Goal: Information Seeking & Learning: Check status

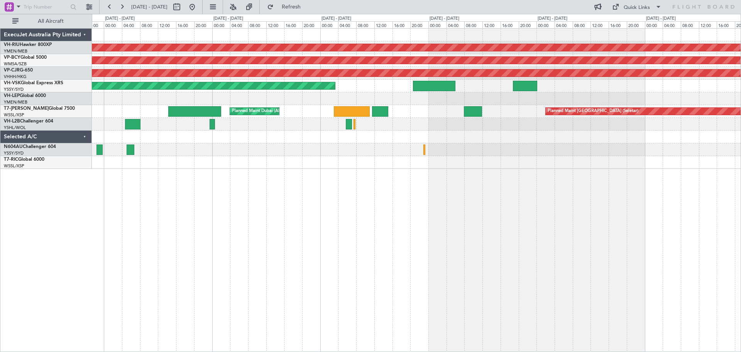
click at [546, 159] on div at bounding box center [416, 162] width 649 height 13
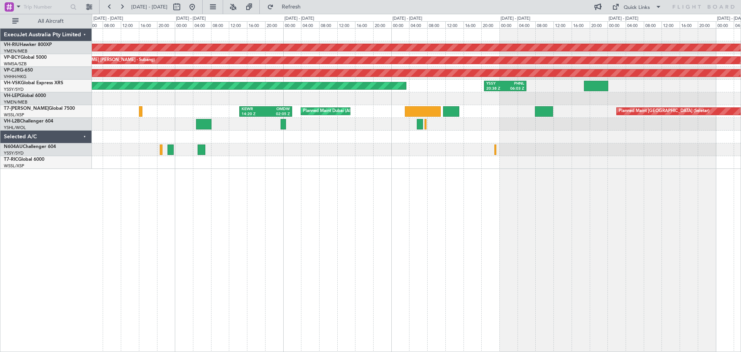
click at [386, 224] on div "Planned Maint [GEOGRAPHIC_DATA] ([GEOGRAPHIC_DATA]) Unplanned Maint [GEOGRAPHIC…" at bounding box center [416, 189] width 649 height 323
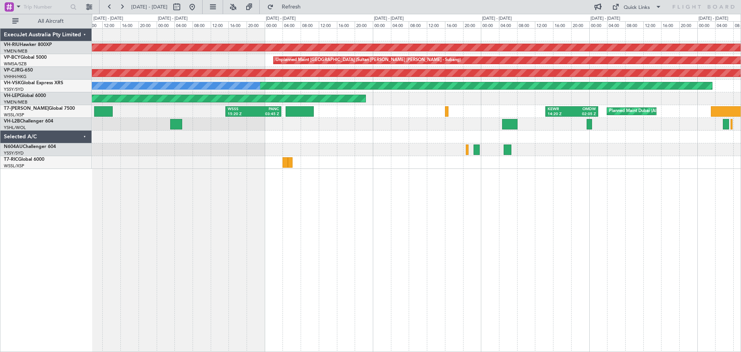
click at [546, 143] on div "Planned Maint [GEOGRAPHIC_DATA] ([GEOGRAPHIC_DATA]) Unplanned Maint [GEOGRAPHIC…" at bounding box center [416, 99] width 649 height 140
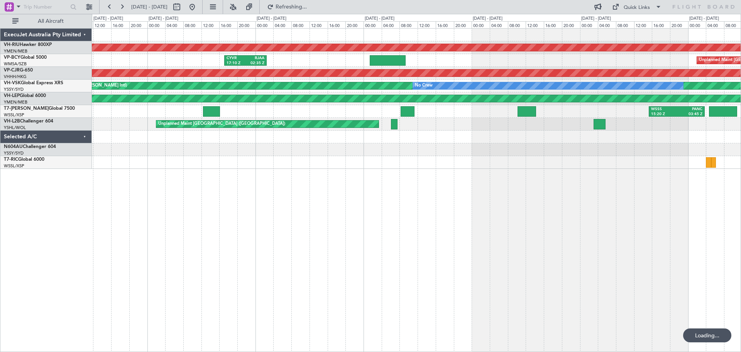
click at [583, 194] on div "Planned Maint [GEOGRAPHIC_DATA] ([GEOGRAPHIC_DATA]) Unplanned Maint [GEOGRAPHIC…" at bounding box center [416, 189] width 649 height 323
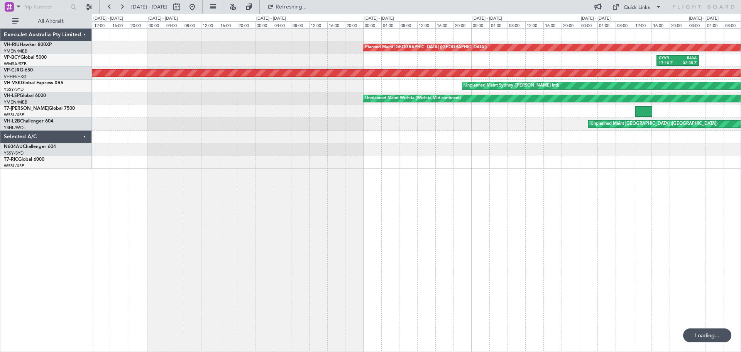
click at [662, 242] on div "Planned Maint [GEOGRAPHIC_DATA] ([GEOGRAPHIC_DATA]) CYVR 17:10 Z RJAA 02:35 Z P…" at bounding box center [416, 189] width 649 height 323
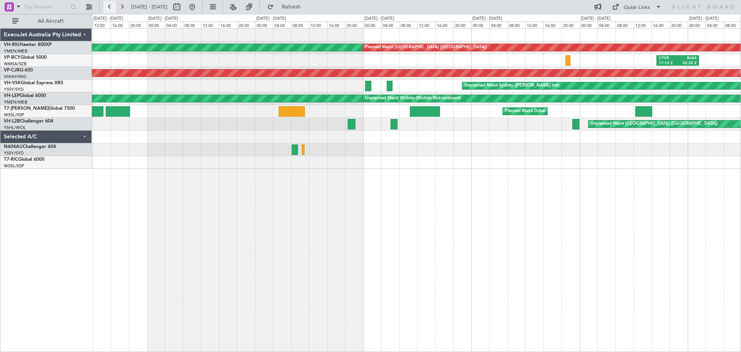
click at [111, 7] on button at bounding box center [109, 7] width 12 height 12
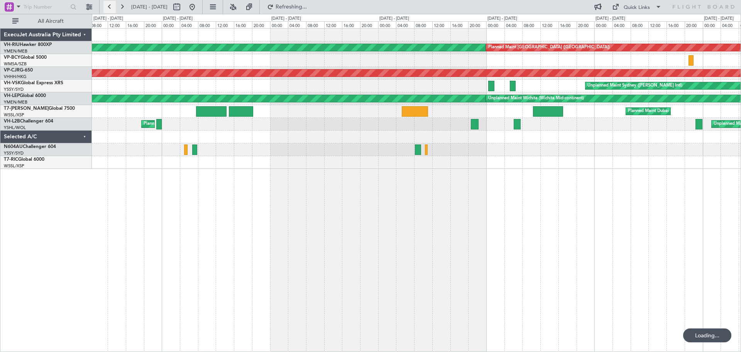
click at [111, 7] on button at bounding box center [109, 7] width 12 height 12
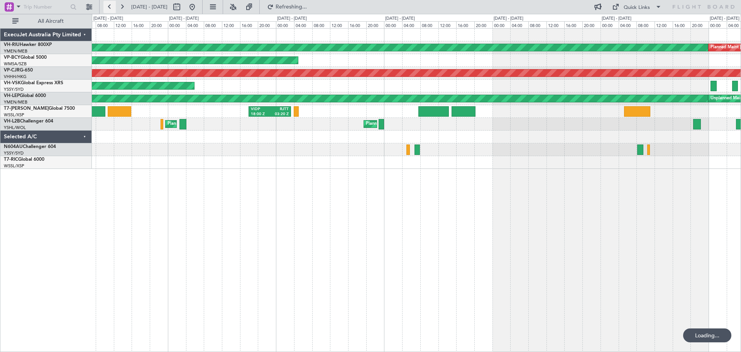
click at [111, 7] on button at bounding box center [109, 7] width 12 height 12
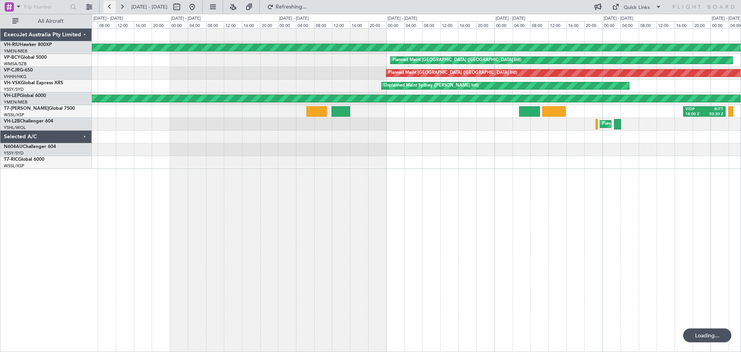
click at [111, 7] on button at bounding box center [109, 7] width 12 height 12
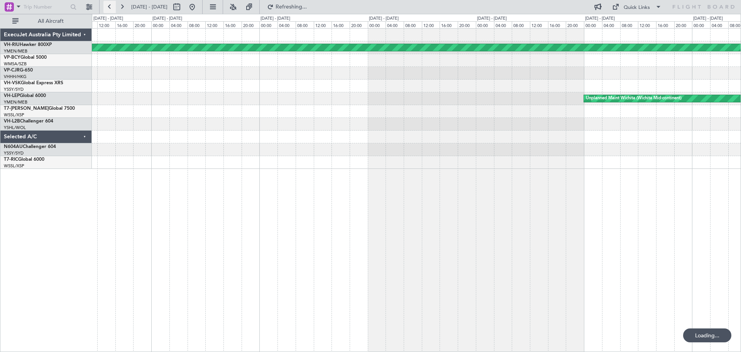
click at [111, 7] on button at bounding box center [109, 7] width 12 height 12
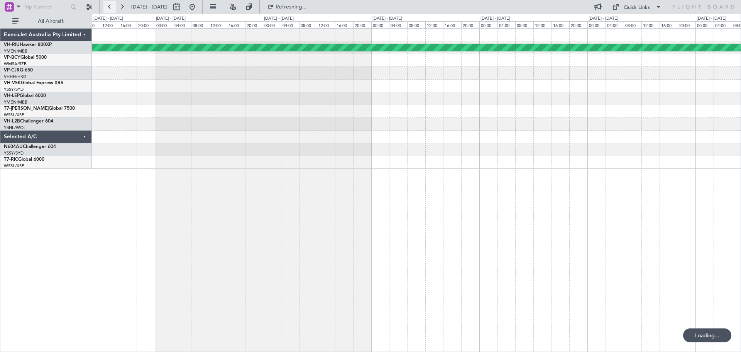
click at [111, 7] on button at bounding box center [109, 7] width 12 height 12
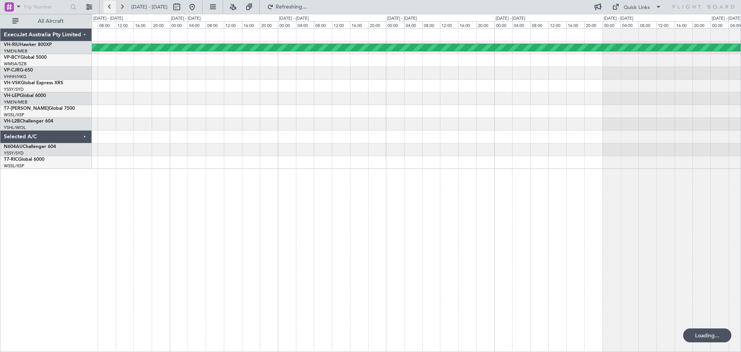
click at [111, 7] on button at bounding box center [109, 7] width 12 height 12
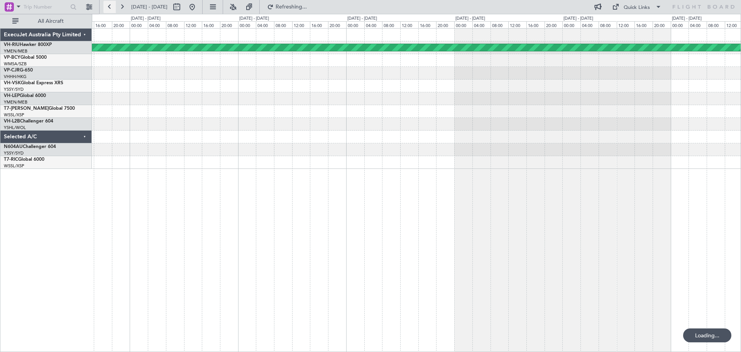
click at [111, 7] on button at bounding box center [109, 7] width 12 height 12
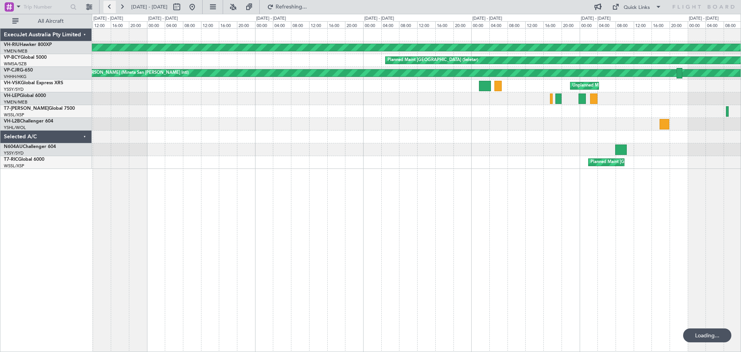
click at [111, 7] on button at bounding box center [109, 7] width 12 height 12
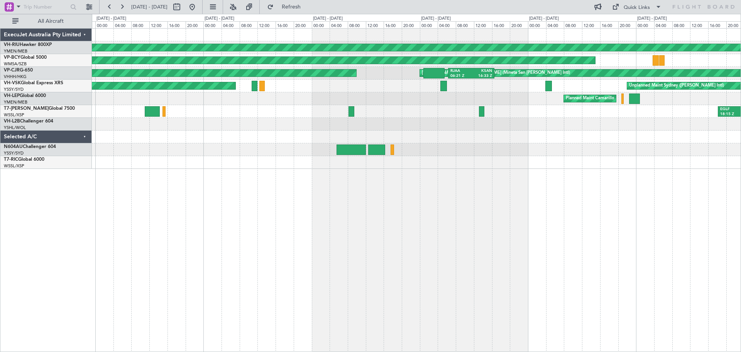
click at [299, 228] on div "Planned Maint [GEOGRAPHIC_DATA] ([GEOGRAPHIC_DATA]) Planned Maint [GEOGRAPHIC_D…" at bounding box center [416, 189] width 649 height 323
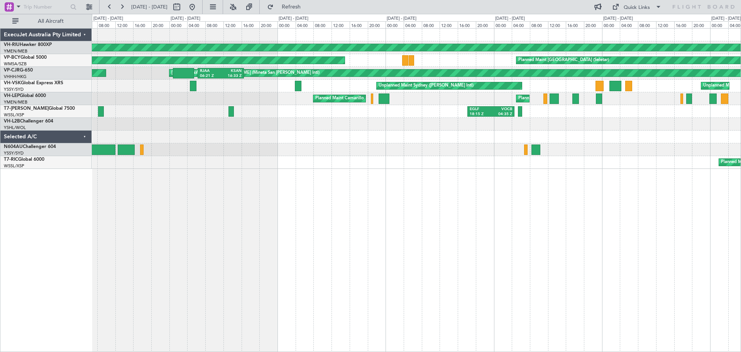
click at [218, 232] on div "Planned Maint [GEOGRAPHIC_DATA] ([GEOGRAPHIC_DATA]) Planned Maint [GEOGRAPHIC_D…" at bounding box center [416, 189] width 649 height 323
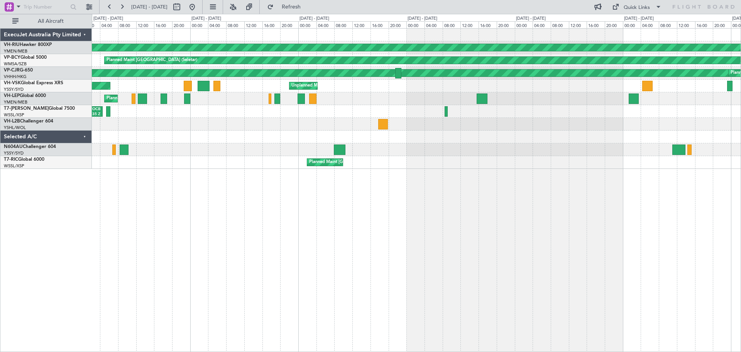
click at [143, 156] on div "Planned Maint [GEOGRAPHIC_DATA] ([GEOGRAPHIC_DATA]) Planned Maint [GEOGRAPHIC_D…" at bounding box center [416, 189] width 649 height 323
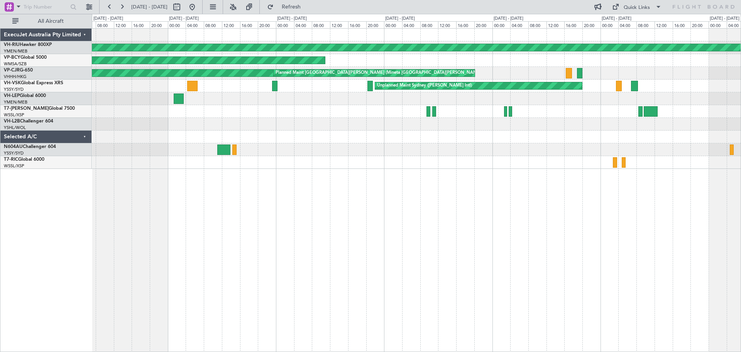
click at [171, 156] on div "Planned Maint [GEOGRAPHIC_DATA] ([GEOGRAPHIC_DATA]) Planned Maint [GEOGRAPHIC_D…" at bounding box center [416, 189] width 649 height 323
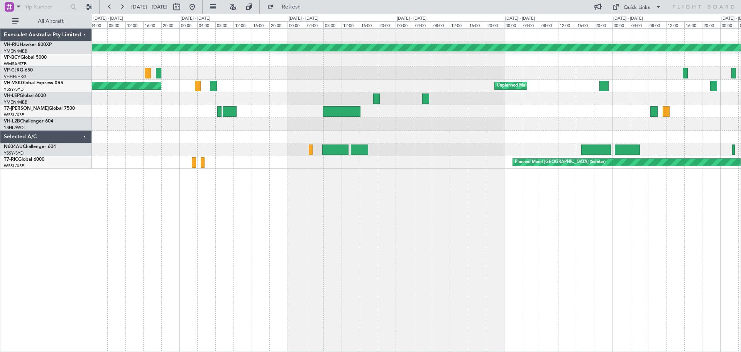
click at [168, 157] on div "Planned Maint [GEOGRAPHIC_DATA] ([GEOGRAPHIC_DATA]) [GEOGRAPHIC_DATA][PERSON_NA…" at bounding box center [416, 189] width 649 height 323
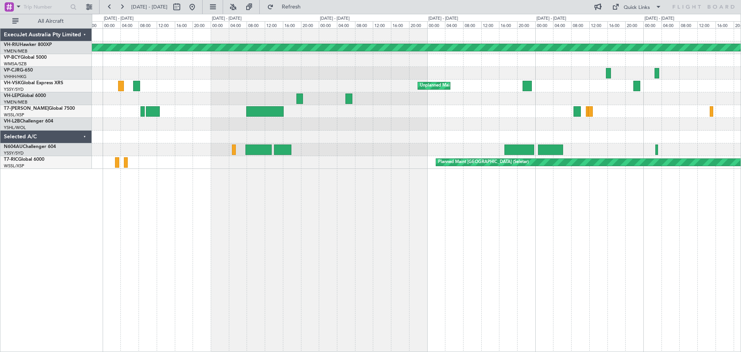
click at [437, 216] on div "Planned Maint [GEOGRAPHIC_DATA] ([GEOGRAPHIC_DATA]) [GEOGRAPHIC_DATA][PERSON_NA…" at bounding box center [416, 189] width 649 height 323
click at [113, 7] on button at bounding box center [109, 7] width 12 height 12
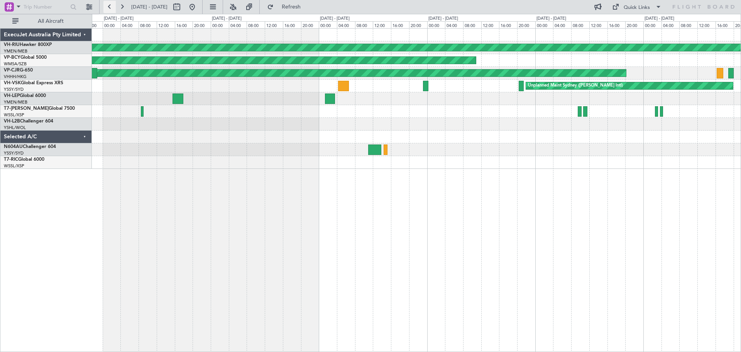
click at [112, 7] on button at bounding box center [109, 7] width 12 height 12
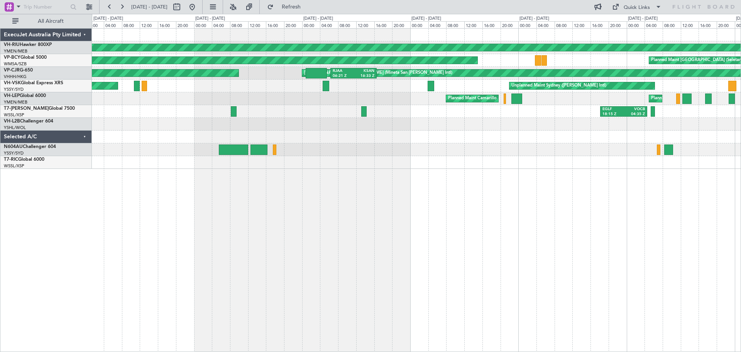
click at [379, 191] on div "Planned Maint [GEOGRAPHIC_DATA] ([GEOGRAPHIC_DATA]) Planned Maint [GEOGRAPHIC_D…" at bounding box center [416, 189] width 649 height 323
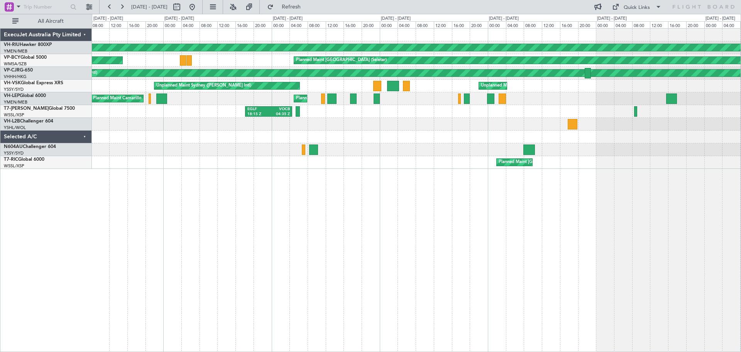
click at [192, 191] on div "Planned Maint [GEOGRAPHIC_DATA] ([GEOGRAPHIC_DATA]) Planned Maint [GEOGRAPHIC_D…" at bounding box center [416, 189] width 649 height 323
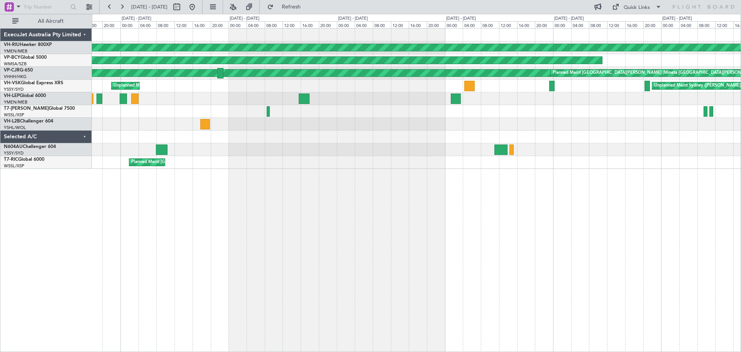
click at [337, 235] on div "Planned Maint [GEOGRAPHIC_DATA] ([GEOGRAPHIC_DATA]) Planned Maint [GEOGRAPHIC_D…" at bounding box center [416, 189] width 649 height 323
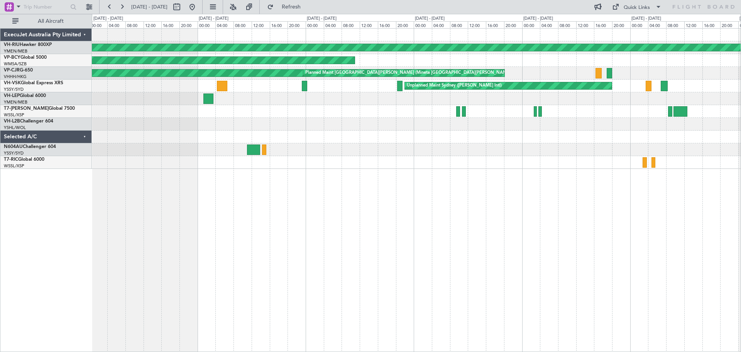
click at [210, 163] on div "Planned Maint [GEOGRAPHIC_DATA] ([GEOGRAPHIC_DATA]) Planned Maint [GEOGRAPHIC_D…" at bounding box center [416, 189] width 649 height 323
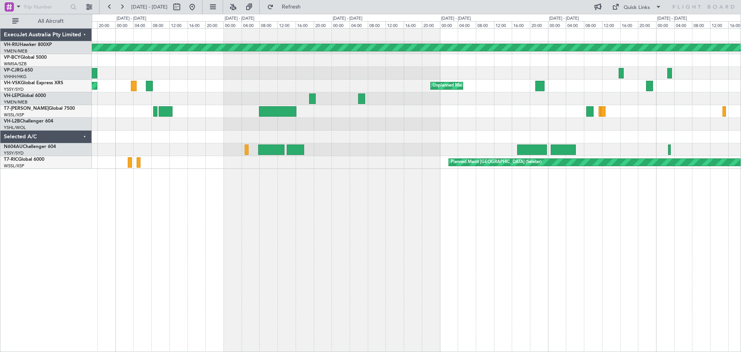
click at [380, 222] on div "Planned Maint [GEOGRAPHIC_DATA] ([GEOGRAPHIC_DATA]) [GEOGRAPHIC_DATA][PERSON_NA…" at bounding box center [416, 189] width 649 height 323
click at [108, 7] on button at bounding box center [109, 7] width 12 height 12
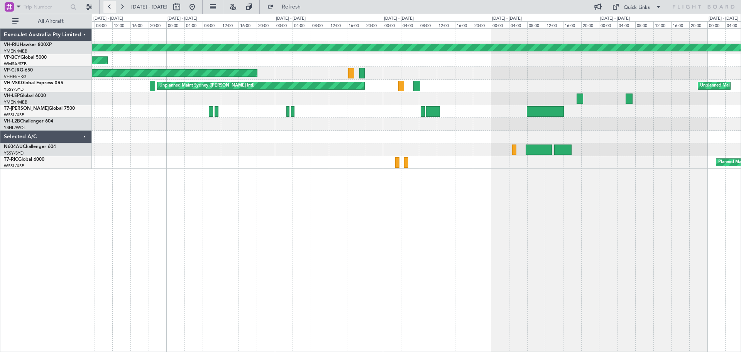
click at [108, 7] on button at bounding box center [109, 7] width 12 height 12
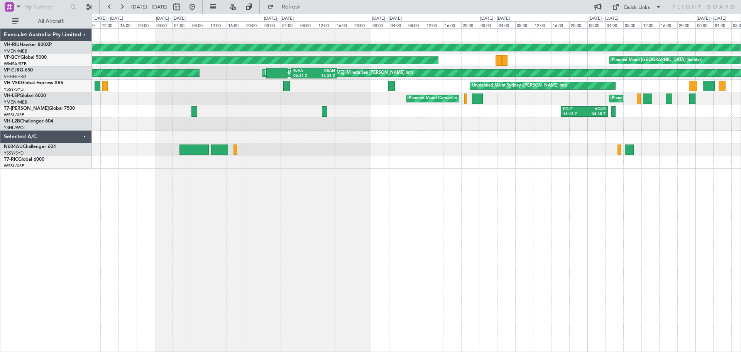
click at [345, 244] on div "Planned Maint [GEOGRAPHIC_DATA] ([GEOGRAPHIC_DATA]) Planned Maint [GEOGRAPHIC_D…" at bounding box center [416, 189] width 649 height 323
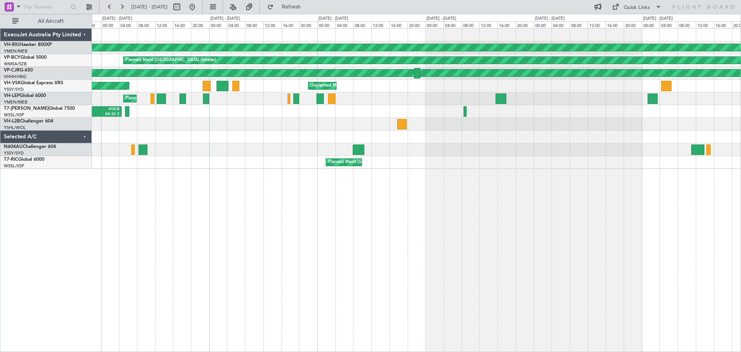
click at [26, 167] on div "Planned Maint [GEOGRAPHIC_DATA] ([GEOGRAPHIC_DATA]) Planned Maint [GEOGRAPHIC_D…" at bounding box center [370, 183] width 741 height 338
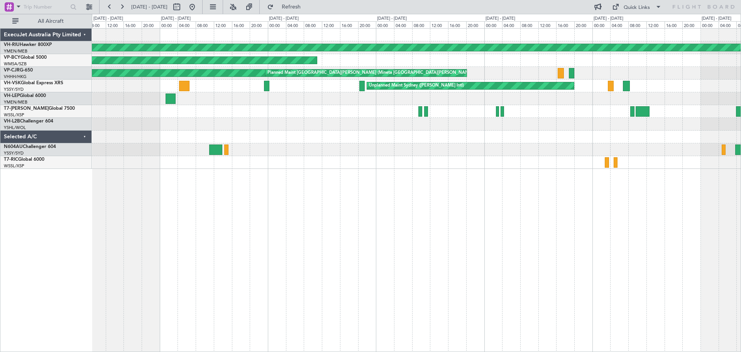
click at [112, 140] on div "Planned Maint [GEOGRAPHIC_DATA] ([GEOGRAPHIC_DATA]) Planned Maint [GEOGRAPHIC_D…" at bounding box center [416, 189] width 649 height 323
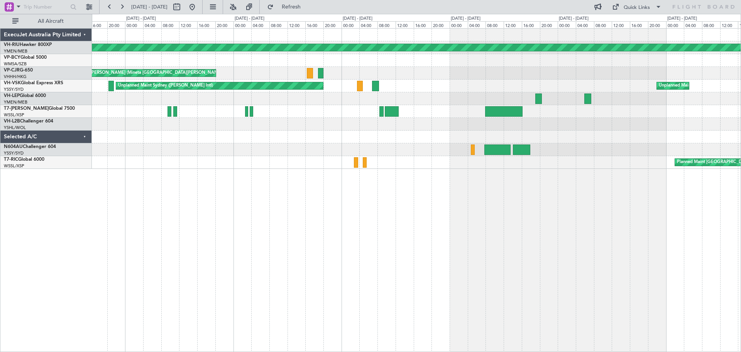
click at [194, 193] on div "Planned Maint [GEOGRAPHIC_DATA] ([GEOGRAPHIC_DATA]) Planned Maint [GEOGRAPHIC_D…" at bounding box center [416, 189] width 649 height 323
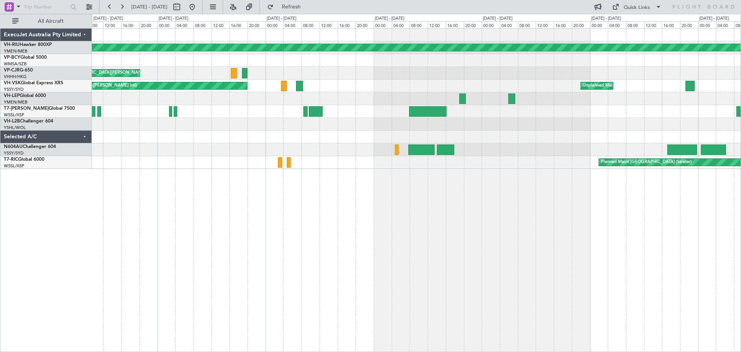
click at [402, 212] on div "Planned Maint [GEOGRAPHIC_DATA] ([GEOGRAPHIC_DATA]) Planned Maint [GEOGRAPHIC_D…" at bounding box center [416, 189] width 649 height 323
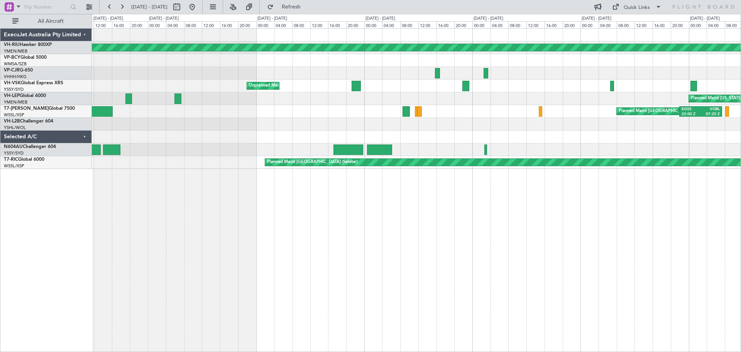
click at [113, 167] on div "Planned Maint [GEOGRAPHIC_DATA] (Seletar)" at bounding box center [416, 162] width 649 height 13
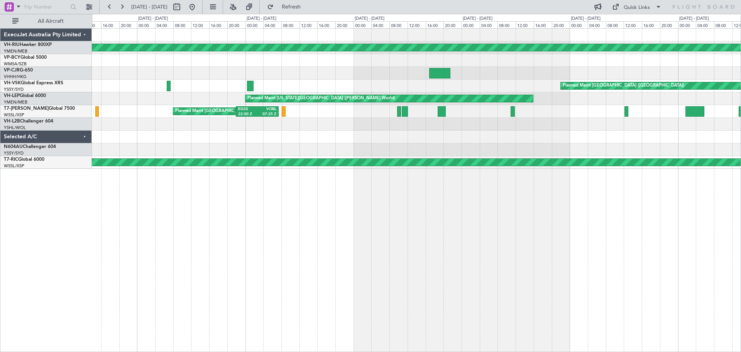
click at [150, 163] on div "Planned Maint [GEOGRAPHIC_DATA] ([GEOGRAPHIC_DATA]) Planned Maint [GEOGRAPHIC_D…" at bounding box center [416, 189] width 649 height 323
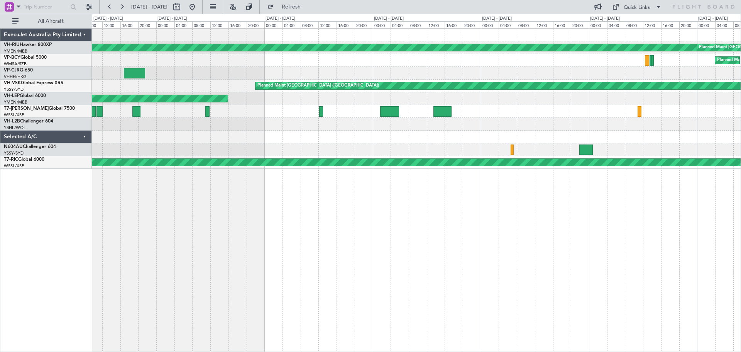
click at [196, 156] on div "Planned Maint [GEOGRAPHIC_DATA] ([GEOGRAPHIC_DATA]) Planned Maint [GEOGRAPHIC_D…" at bounding box center [416, 189] width 649 height 323
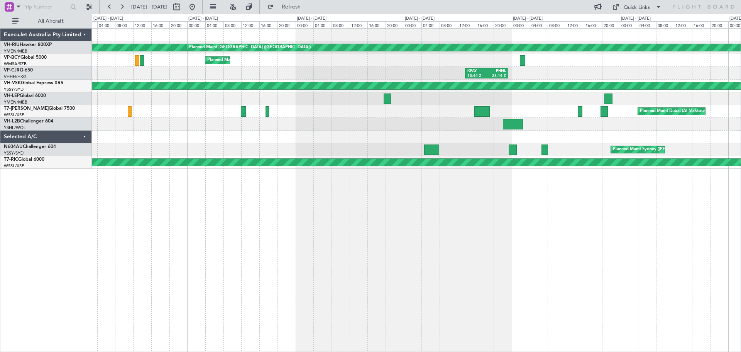
click at [241, 198] on div "Planned Maint [GEOGRAPHIC_DATA] ([GEOGRAPHIC_DATA]) Planned Maint [GEOGRAPHIC_D…" at bounding box center [416, 189] width 649 height 323
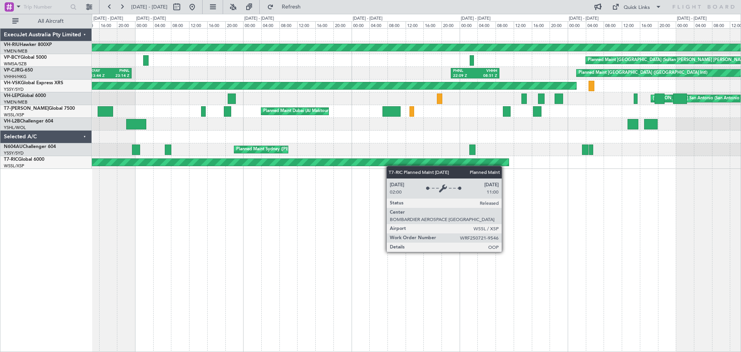
click at [343, 156] on div "Planned Maint [GEOGRAPHIC_DATA] ([GEOGRAPHIC_DATA]) Planned Maint [GEOGRAPHIC_D…" at bounding box center [416, 189] width 649 height 323
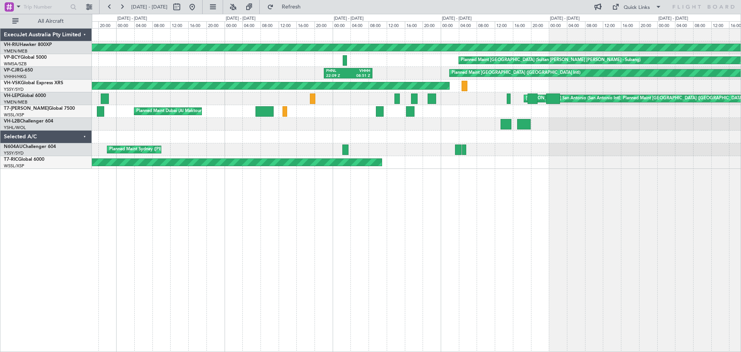
click at [555, 212] on div "Planned Maint [GEOGRAPHIC_DATA] ([GEOGRAPHIC_DATA]) Planned Maint [GEOGRAPHIC_D…" at bounding box center [416, 189] width 649 height 323
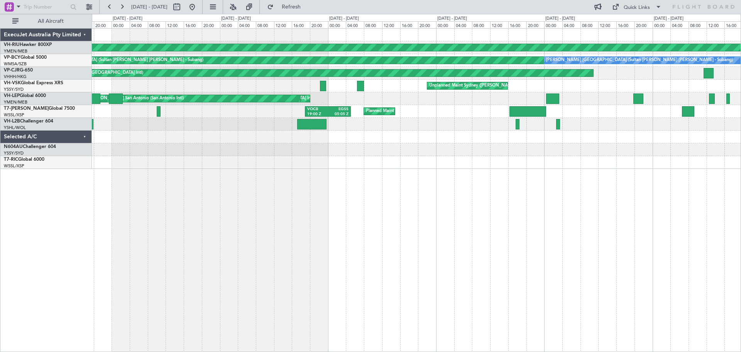
click at [130, 176] on div "Planned Maint [GEOGRAPHIC_DATA] ([GEOGRAPHIC_DATA]) Planned Maint [GEOGRAPHIC_D…" at bounding box center [416, 189] width 649 height 323
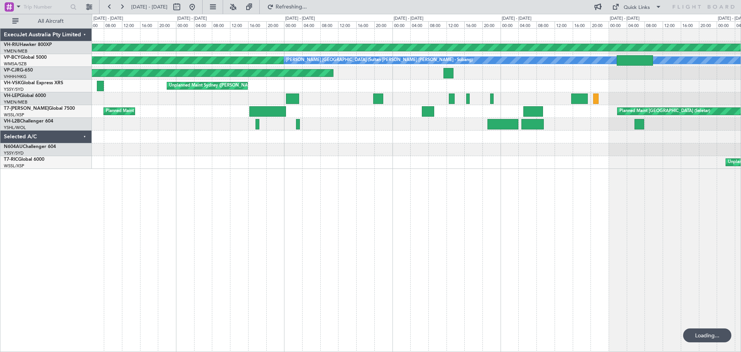
click at [168, 178] on div "Planned Maint [GEOGRAPHIC_DATA] ([GEOGRAPHIC_DATA]) Planned Maint [GEOGRAPHIC_D…" at bounding box center [416, 189] width 649 height 323
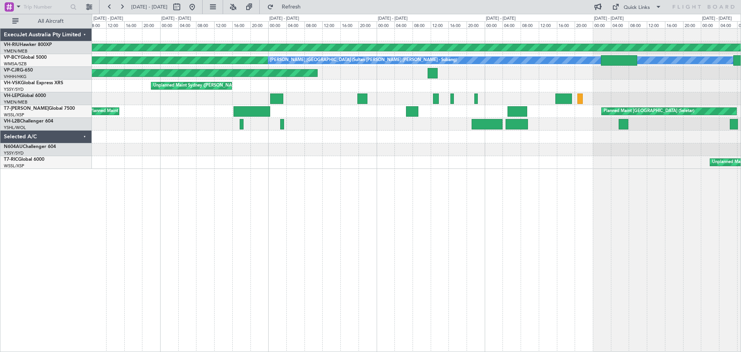
click at [251, 224] on div "Planned Maint [GEOGRAPHIC_DATA] ([GEOGRAPHIC_DATA]) Planned Maint [GEOGRAPHIC_D…" at bounding box center [416, 189] width 649 height 323
